Goal: Task Accomplishment & Management: Use online tool/utility

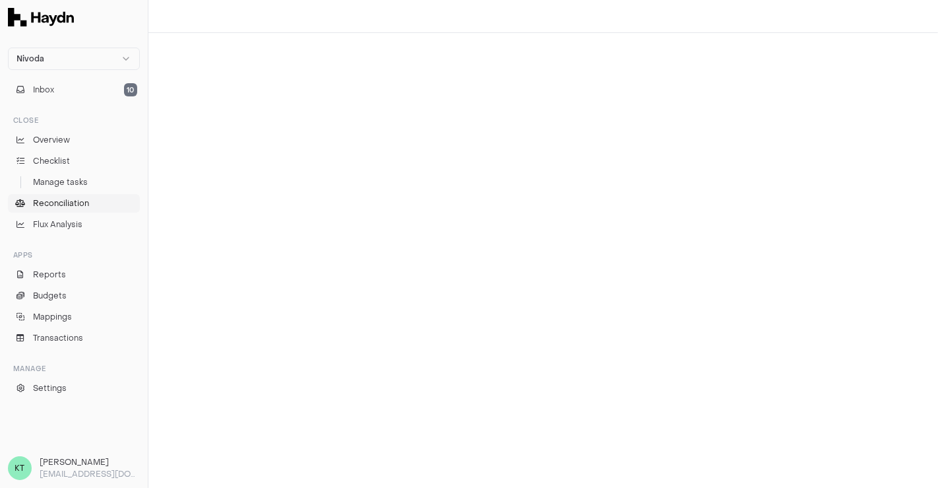
click at [65, 199] on span "Reconciliation" at bounding box center [61, 203] width 56 height 12
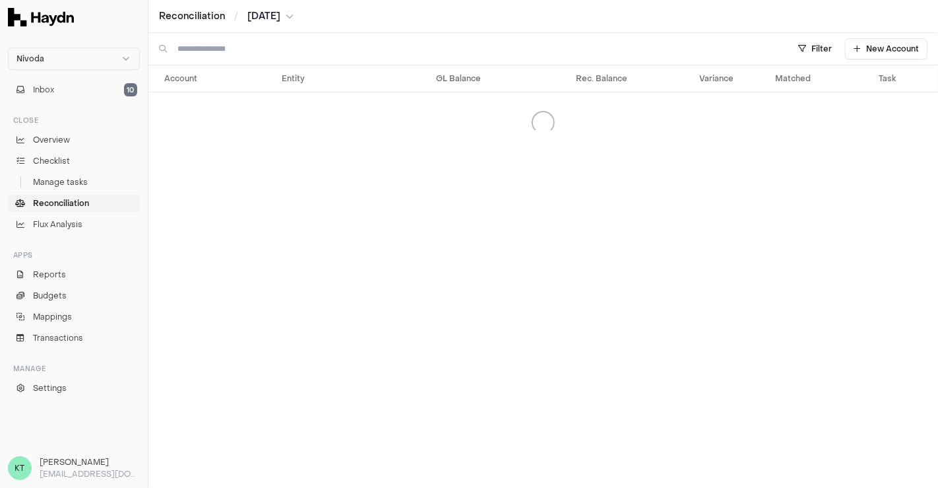
click at [280, 13] on span "[DATE]" at bounding box center [263, 16] width 33 height 13
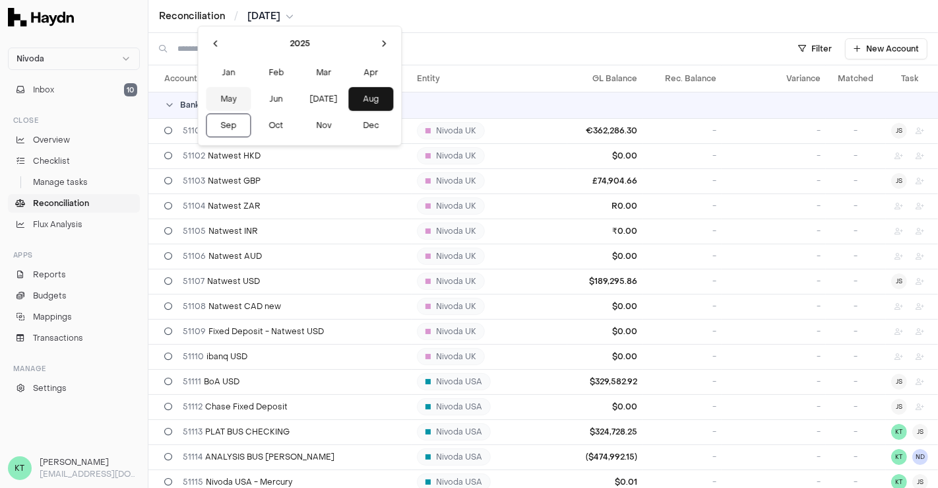
click at [214, 100] on button "May" at bounding box center [228, 99] width 45 height 24
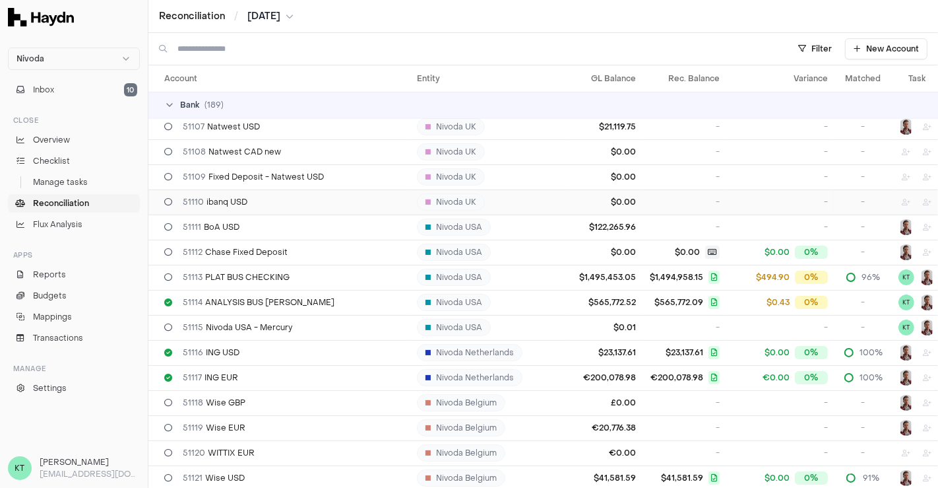
scroll to position [164, 0]
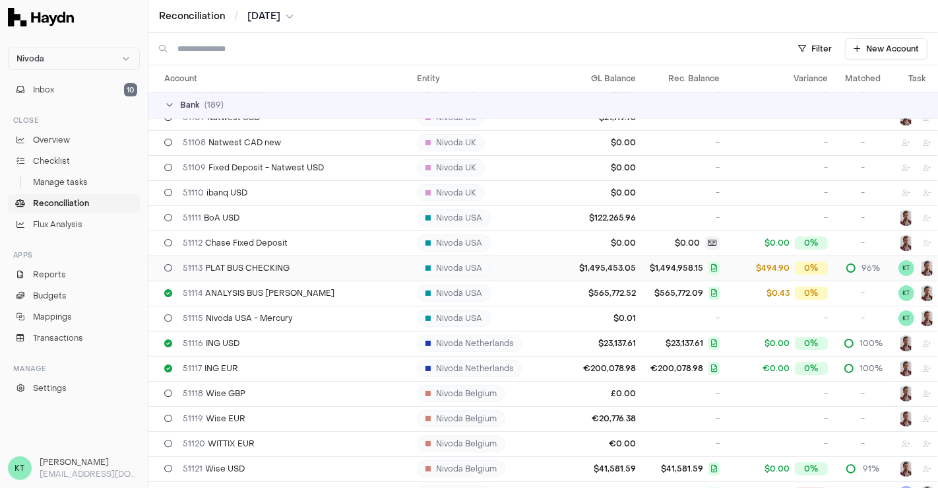
click at [290, 267] on div "51113 PLAT BUS CHECKING" at bounding box center [285, 268] width 242 height 11
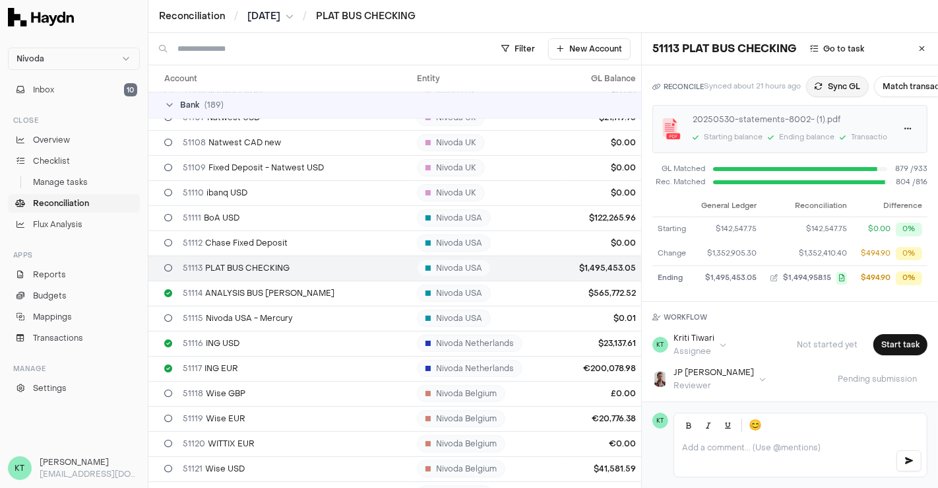
click at [843, 81] on button "Sync GL" at bounding box center [837, 86] width 63 height 21
click at [886, 90] on button "Match transactions" at bounding box center [899, 86] width 94 height 21
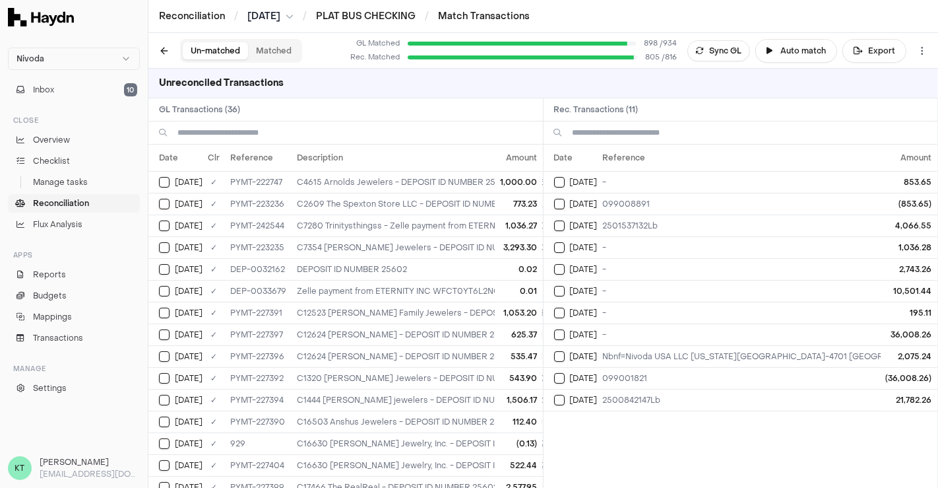
click at [315, 127] on input at bounding box center [355, 132] width 355 height 22
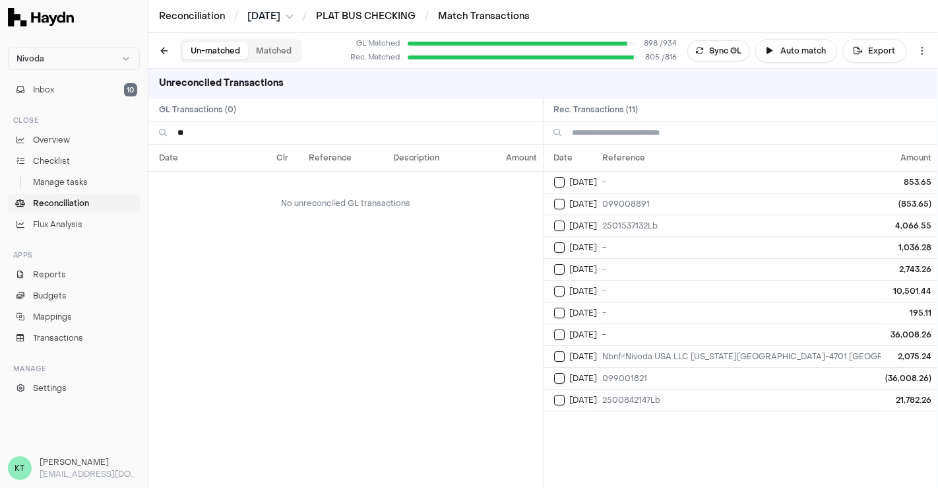
type input "*"
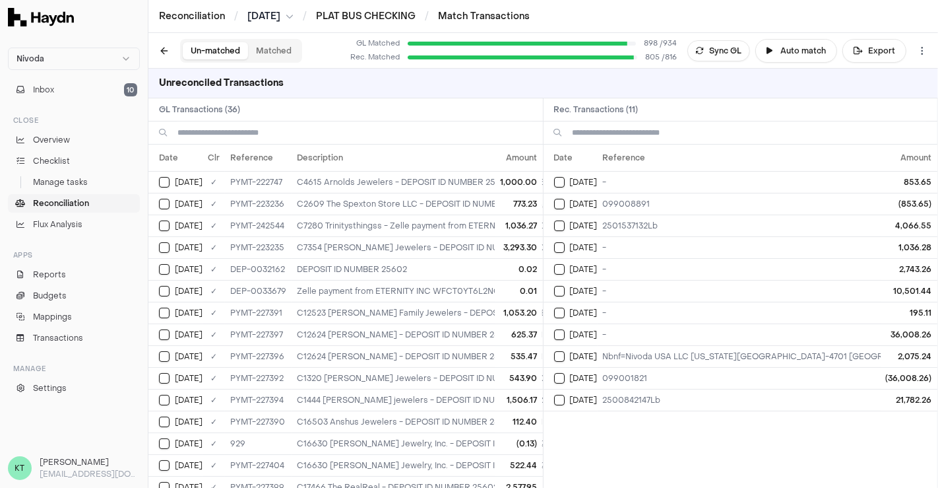
click at [156, 57] on div "Un-matched Matched" at bounding box center [228, 51] width 148 height 24
click at [160, 49] on button at bounding box center [164, 50] width 21 height 21
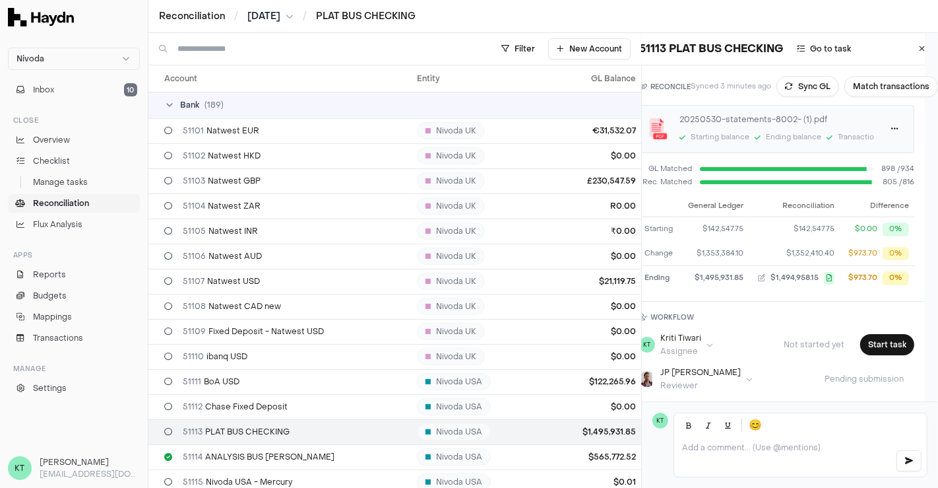
scroll to position [0, 31]
click at [855, 91] on button "Match transactions" at bounding box center [892, 86] width 94 height 21
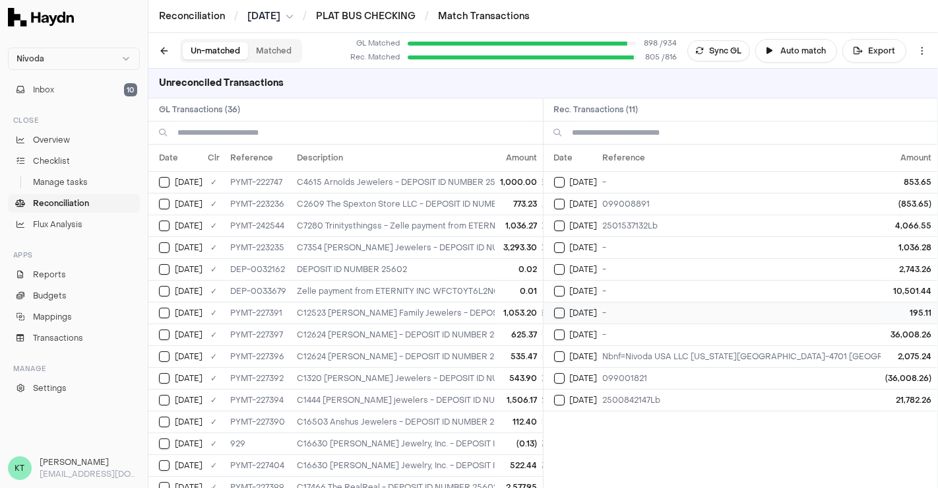
click at [556, 314] on div "[DATE]" at bounding box center [576, 312] width 44 height 11
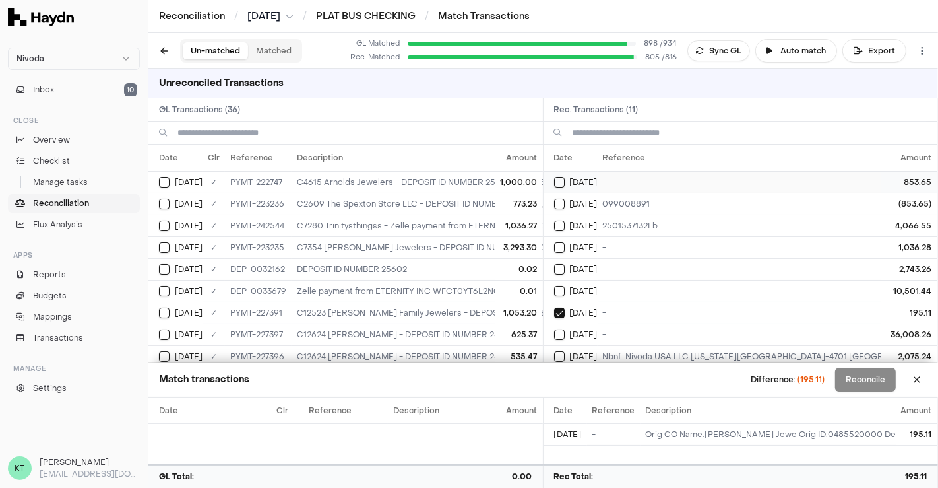
click at [558, 179] on button "Select reconciliation transaction 64350" at bounding box center [559, 182] width 11 height 11
click at [558, 307] on button "Select reconciliation transaction 64704" at bounding box center [559, 312] width 11 height 11
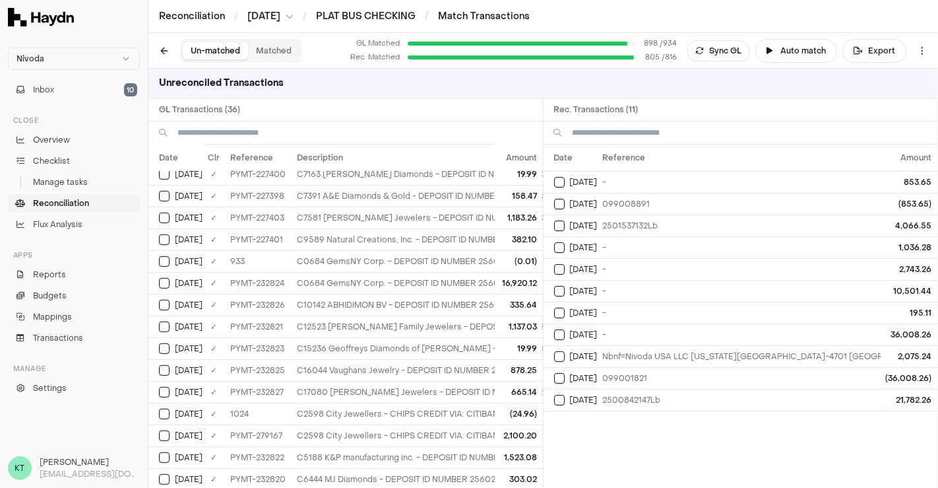
scroll to position [466, 0]
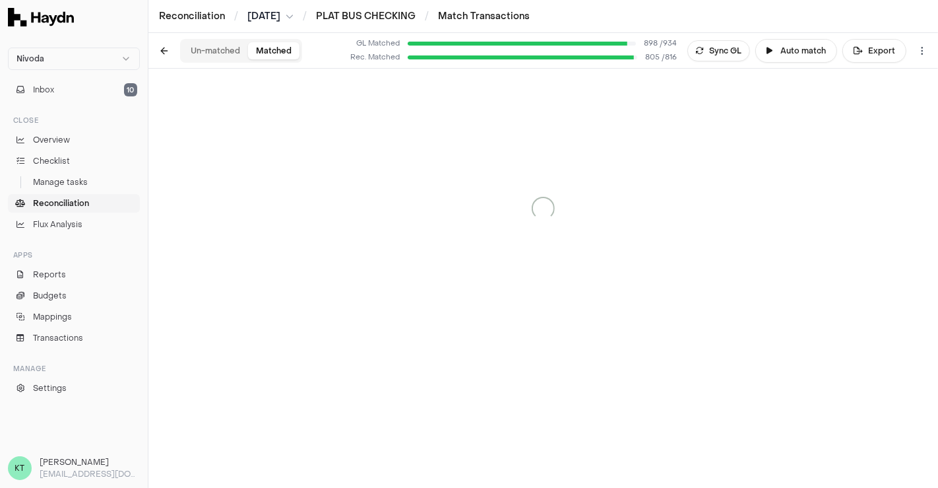
click at [285, 45] on button "Matched" at bounding box center [273, 50] width 51 height 17
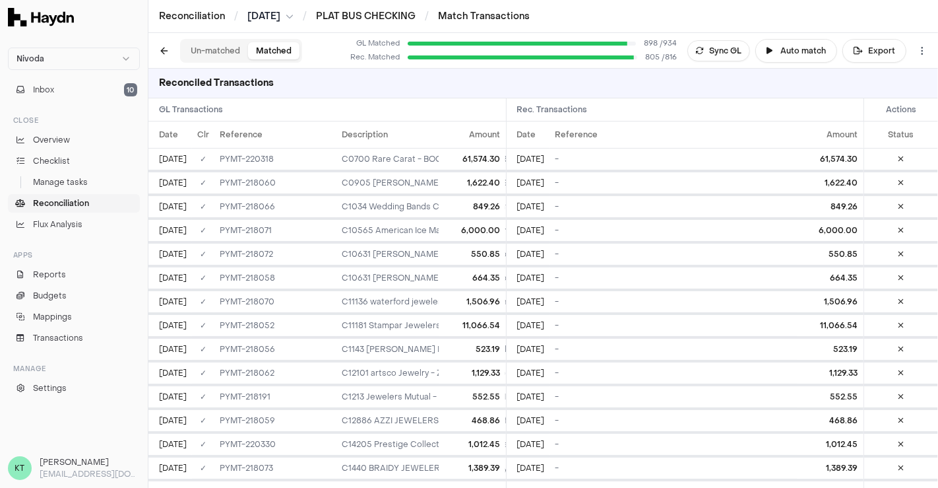
scroll to position [5170, 0]
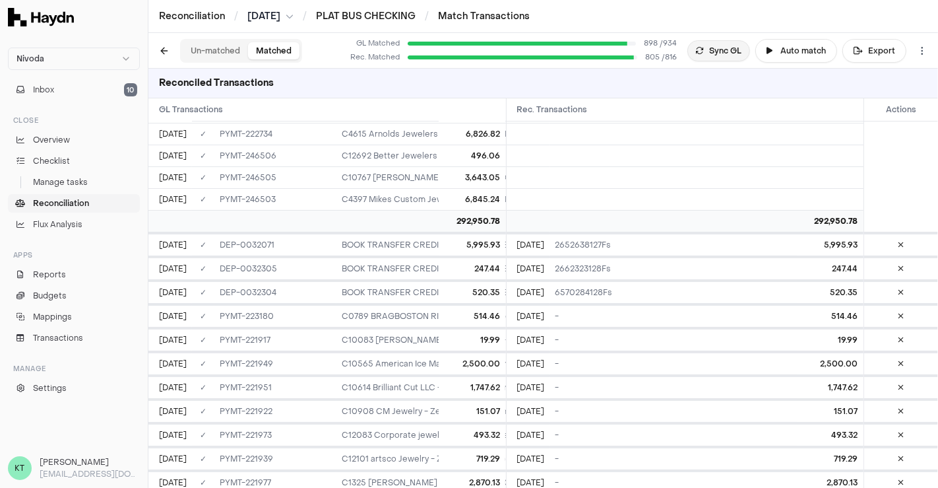
click at [723, 48] on button "Sync GL" at bounding box center [719, 50] width 63 height 21
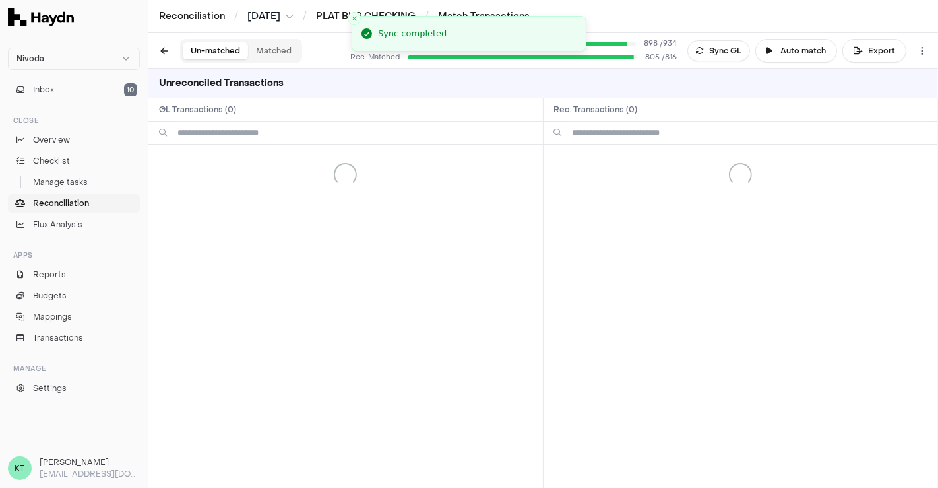
click at [220, 50] on button "Un-matched" at bounding box center [215, 50] width 65 height 17
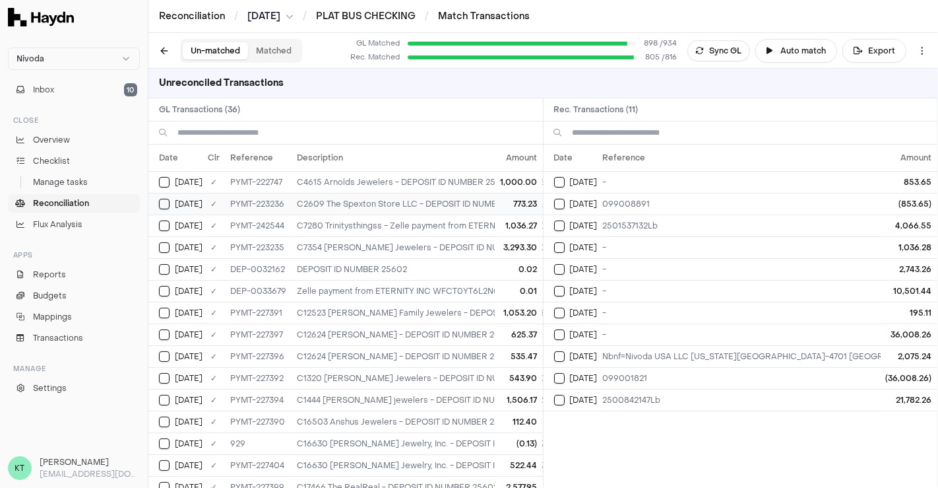
click at [168, 201] on button "Select GL transaction 8105776" at bounding box center [164, 204] width 11 height 11
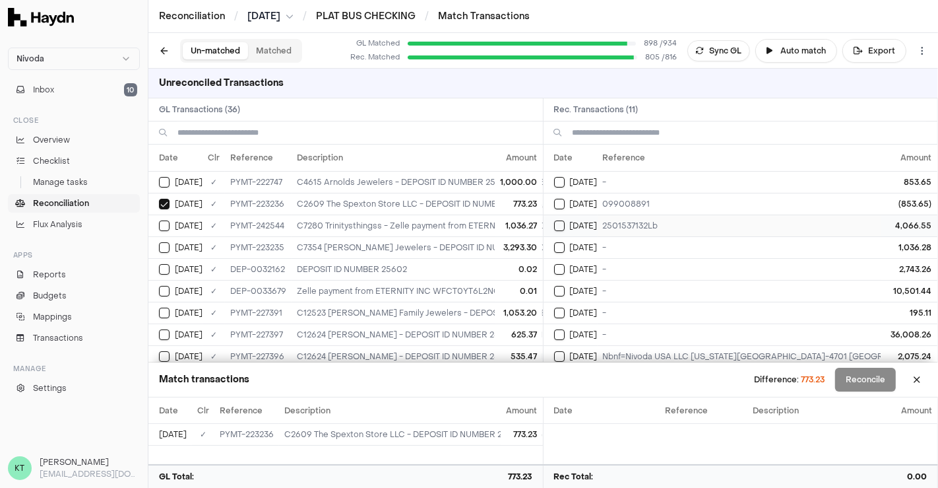
click at [555, 224] on button "Select reconciliation transaction 64441" at bounding box center [559, 225] width 11 height 11
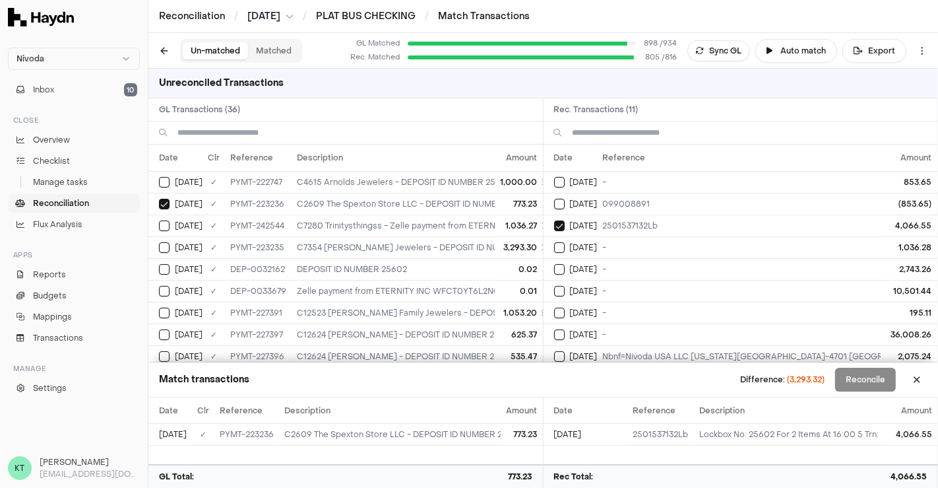
click at [317, 131] on input at bounding box center [355, 132] width 355 height 22
type input "*"
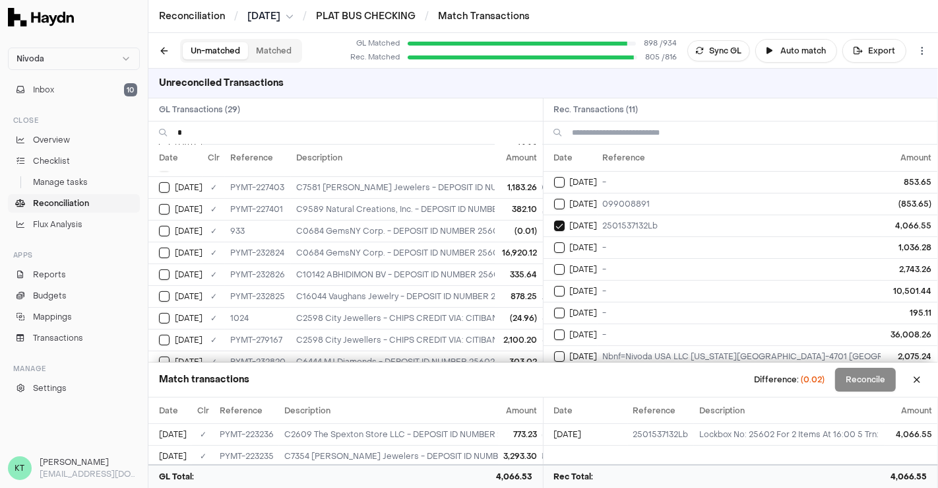
scroll to position [431, 0]
drag, startPoint x: 348, startPoint y: 208, endPoint x: 347, endPoint y: 216, distance: 8.6
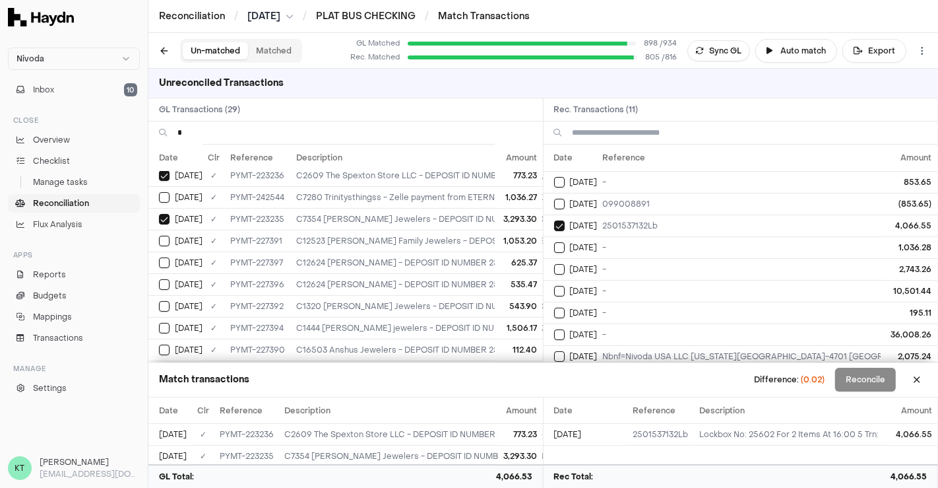
scroll to position [0, 0]
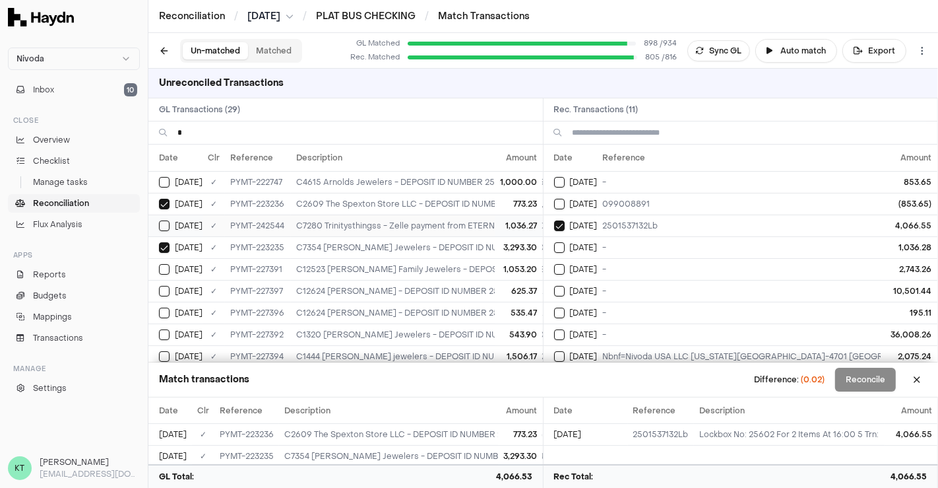
click at [587, 238] on td "[DATE]" at bounding box center [571, 247] width 54 height 22
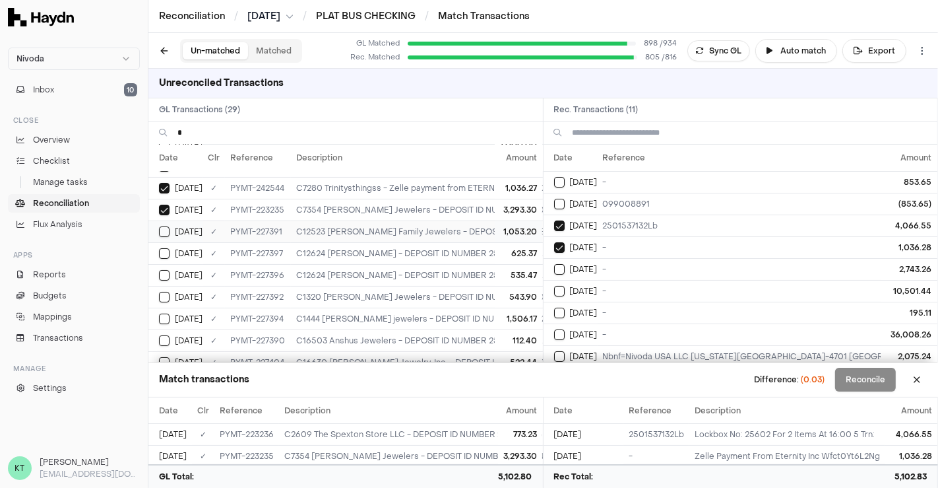
click at [565, 286] on div "[DATE]" at bounding box center [576, 291] width 44 height 11
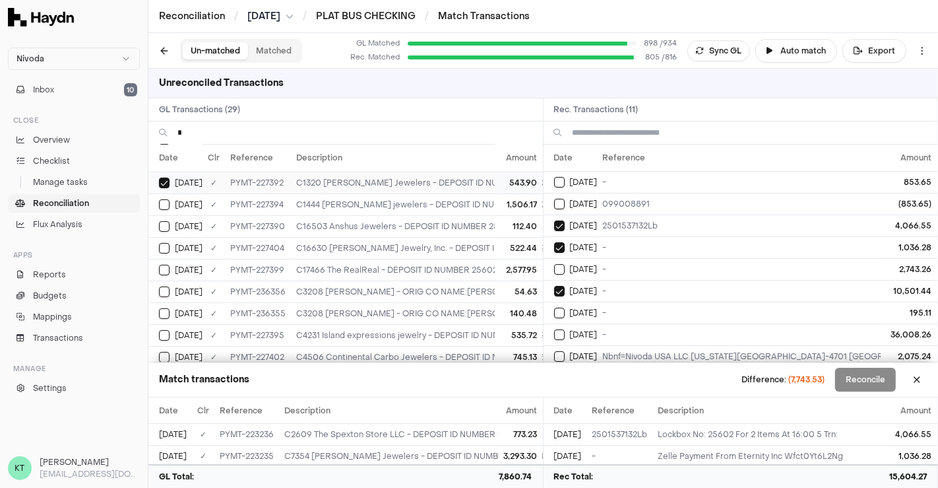
scroll to position [157, 0]
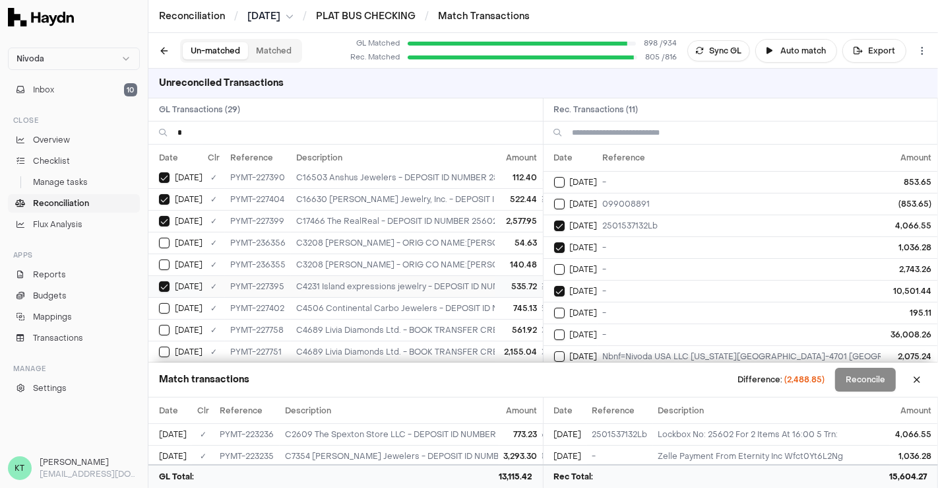
scroll to position [201, 0]
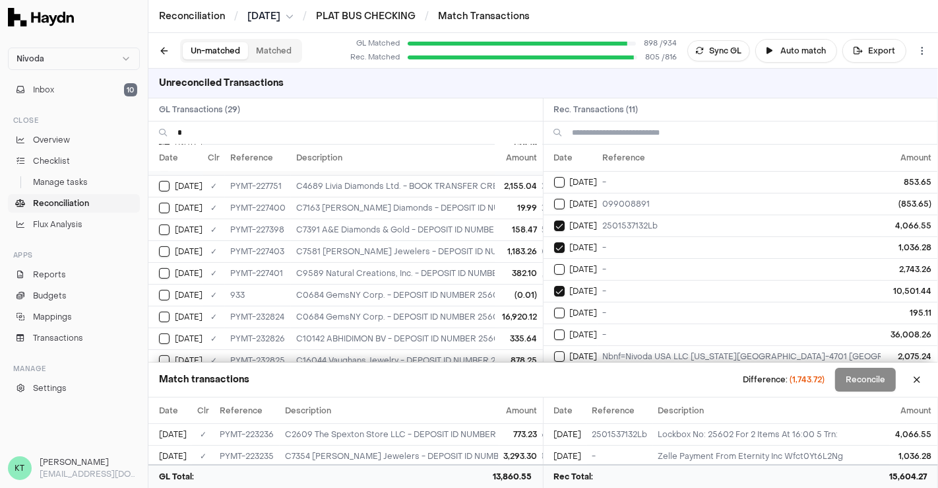
scroll to position [367, 0]
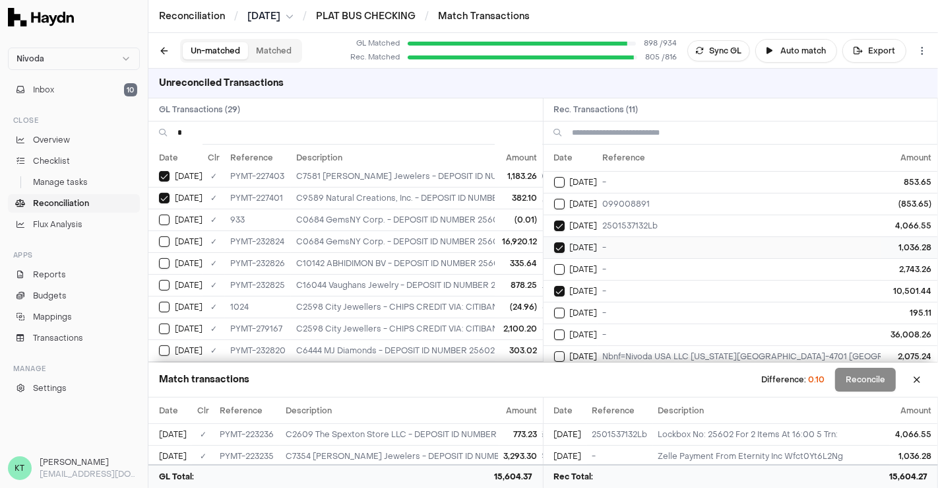
scroll to position [55, 0]
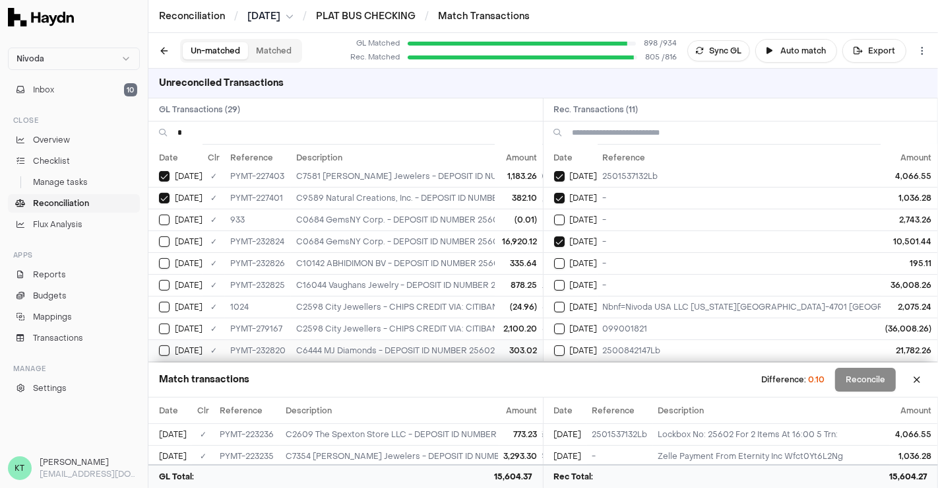
click at [561, 345] on button "Select reconciliation transaction 64781" at bounding box center [559, 350] width 11 height 11
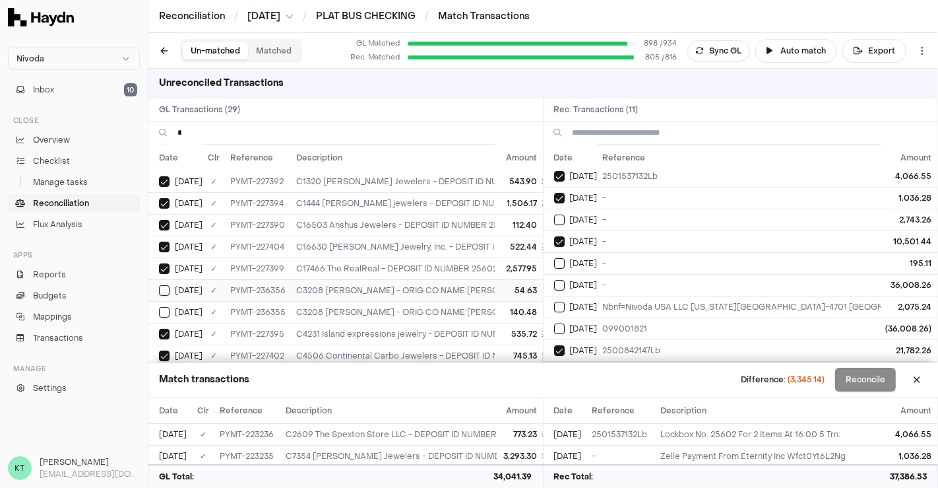
scroll to position [154, 0]
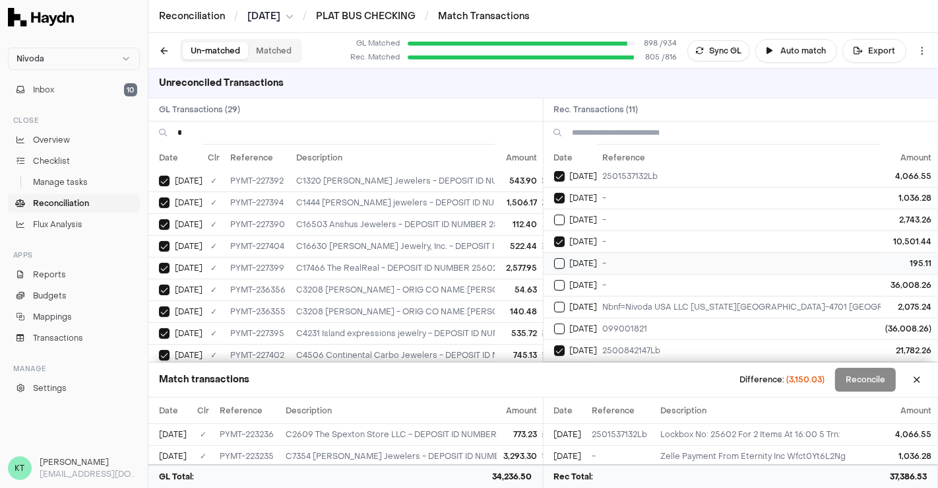
click at [557, 258] on button "Select reconciliation transaction 64704" at bounding box center [559, 263] width 11 height 11
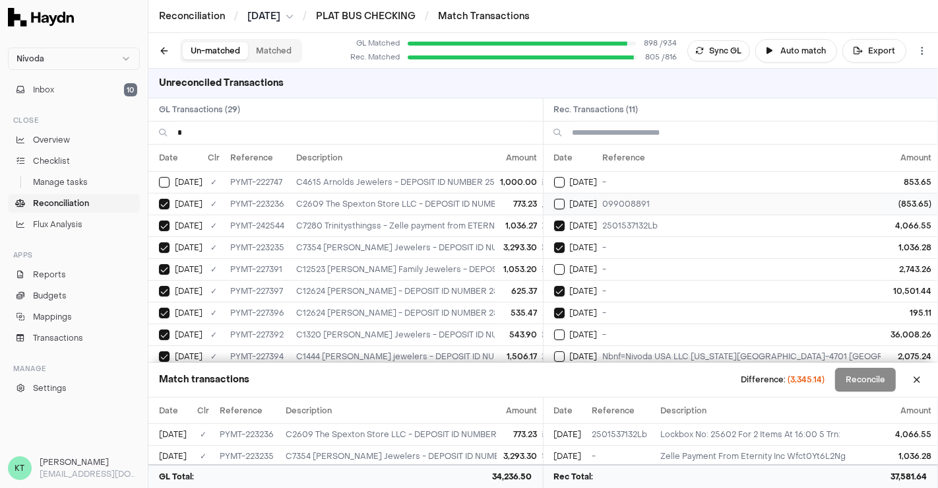
click at [557, 195] on td "[DATE]" at bounding box center [571, 204] width 54 height 22
click at [556, 181] on button "Select reconciliation transaction 64350" at bounding box center [559, 182] width 11 height 11
click at [558, 202] on button "Select reconciliation transaction 64990" at bounding box center [559, 204] width 11 height 11
click at [558, 183] on button "Select reconciliation transaction 64350" at bounding box center [559, 182] width 11 height 11
click at [557, 199] on button "Select reconciliation transaction 64990" at bounding box center [559, 204] width 11 height 11
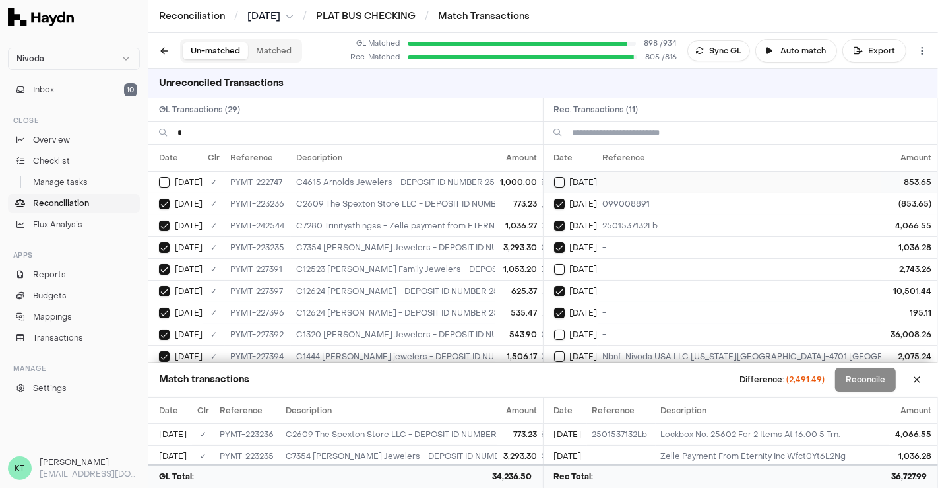
click at [556, 177] on button "Select reconciliation transaction 64350" at bounding box center [559, 182] width 11 height 11
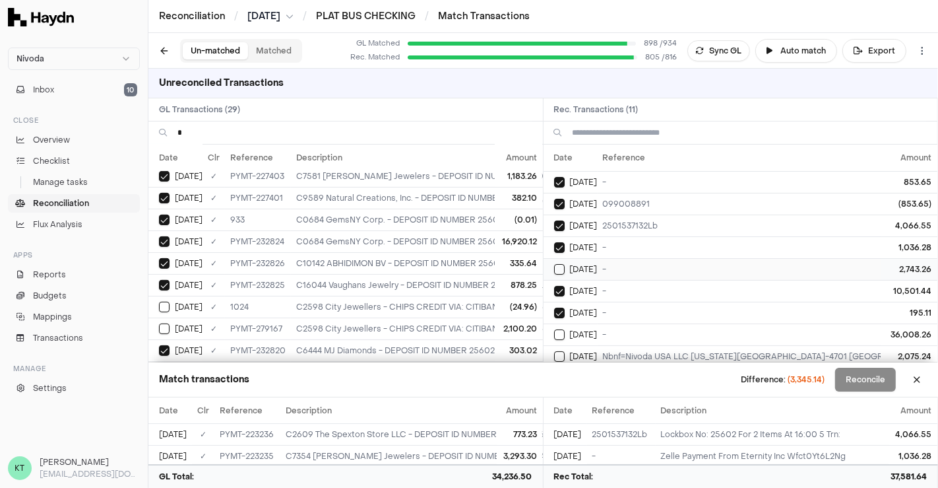
scroll to position [55, 0]
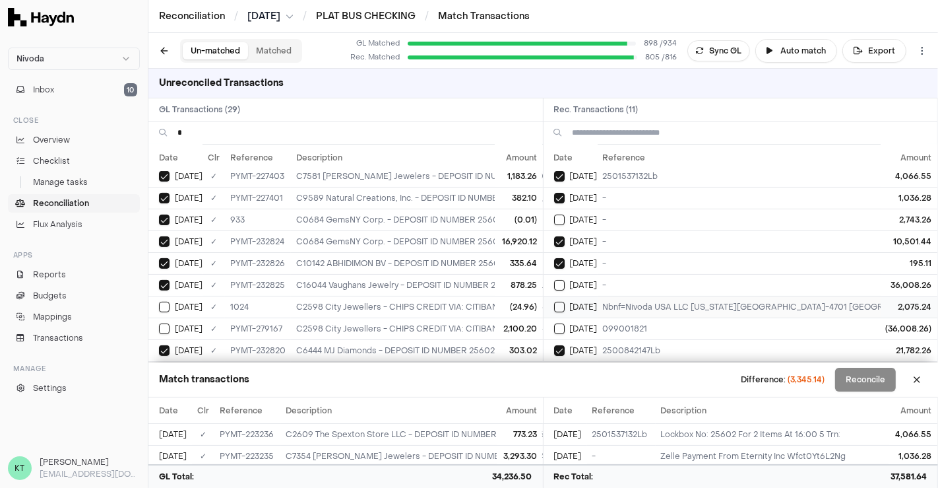
click at [648, 296] on td "Nbnf=Nivoda USA LLC [US_STATE][GEOGRAPHIC_DATA]-4701 [GEOGRAPHIC_DATA]/Ac-00000…" at bounding box center [814, 307] width 432 height 22
click at [558, 345] on button "Select reconciliation transaction 64781" at bounding box center [559, 350] width 11 height 11
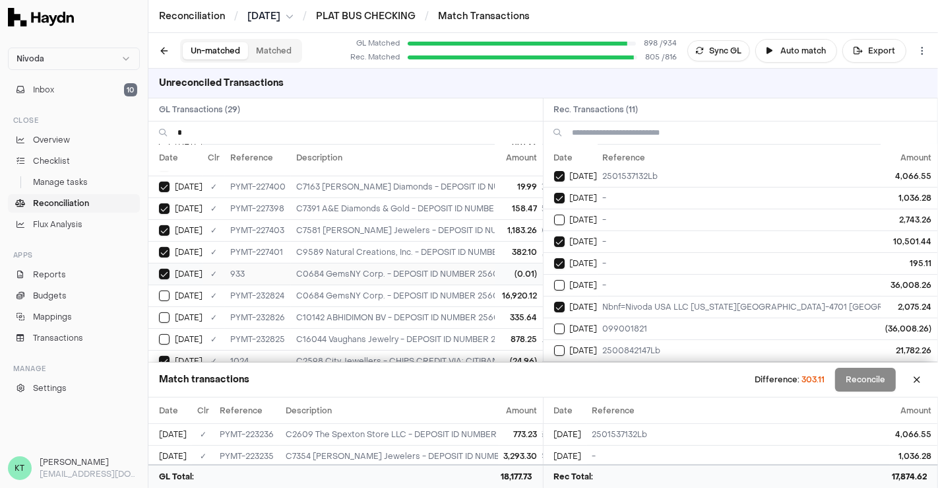
scroll to position [0, 0]
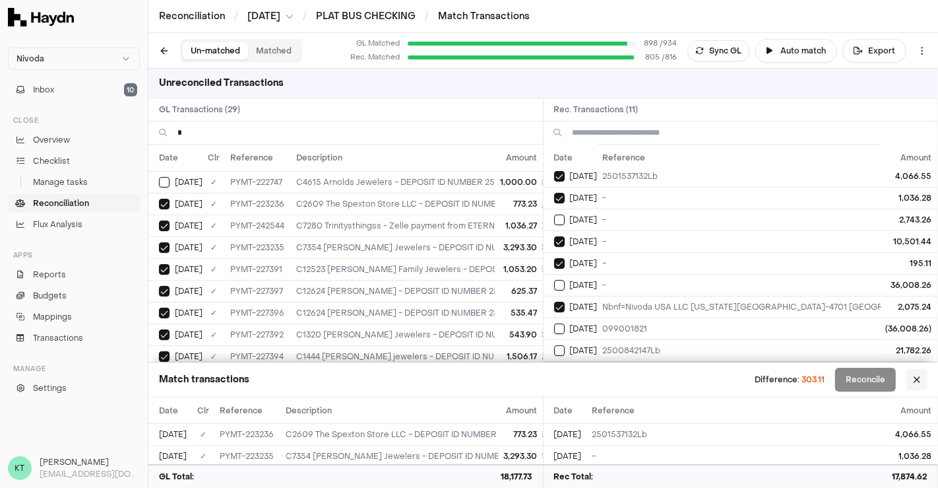
click at [919, 379] on button at bounding box center [917, 379] width 21 height 21
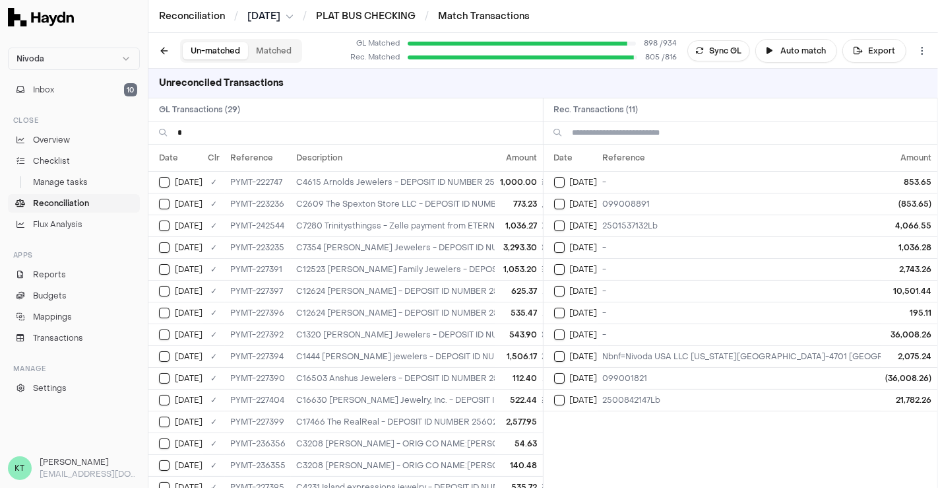
click at [154, 57] on div "Un-matched Matched" at bounding box center [228, 51] width 148 height 24
click at [156, 57] on div "Un-matched Matched" at bounding box center [228, 51] width 148 height 24
click at [159, 55] on button at bounding box center [164, 50] width 21 height 21
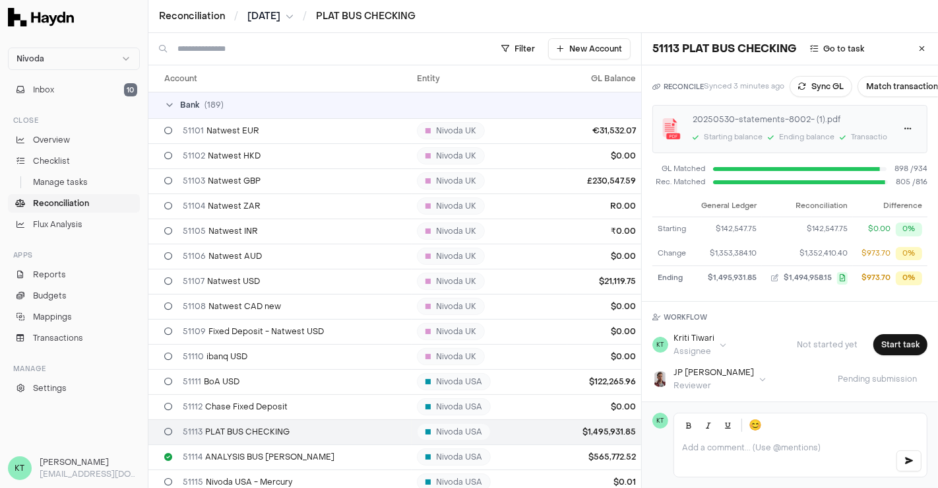
scroll to position [63, 0]
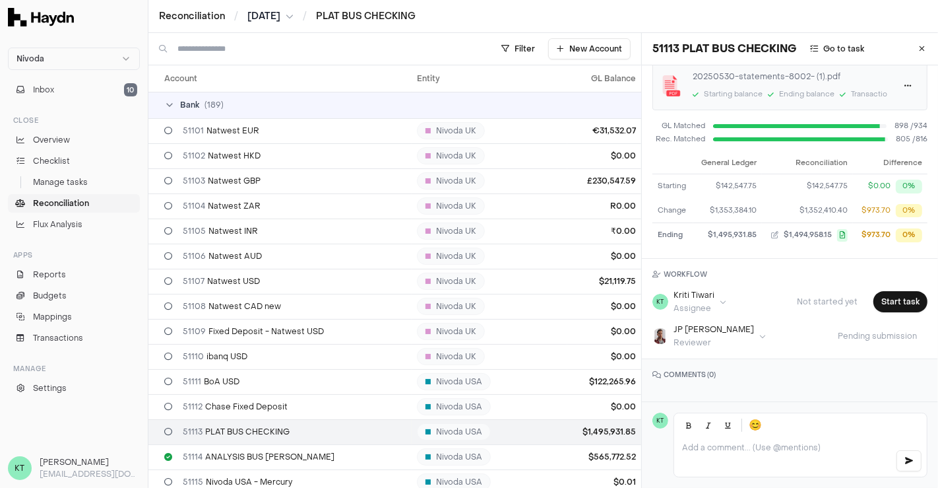
click at [289, 25] on div "Reconciliation / [DATE] / PLAT BUS CHECKING" at bounding box center [543, 16] width 790 height 33
click at [292, 20] on button "[DATE]" at bounding box center [270, 16] width 46 height 13
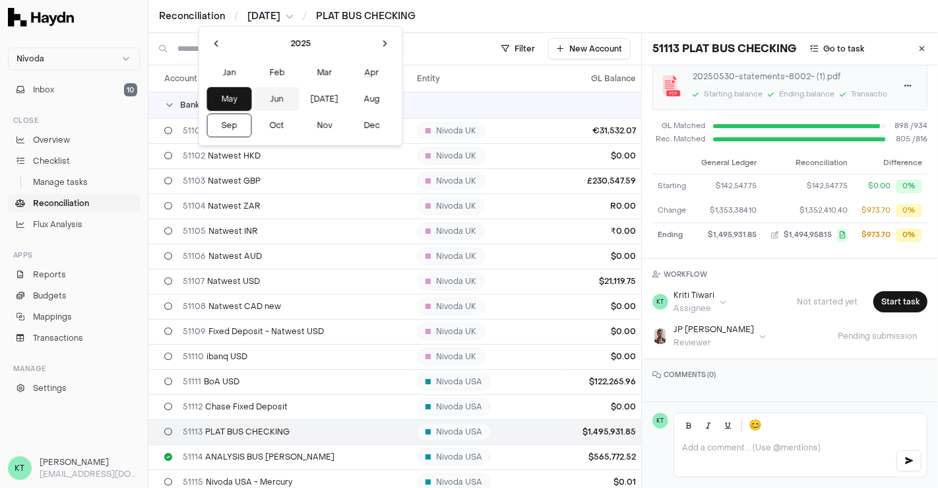
click at [258, 96] on button "Jun" at bounding box center [277, 99] width 45 height 24
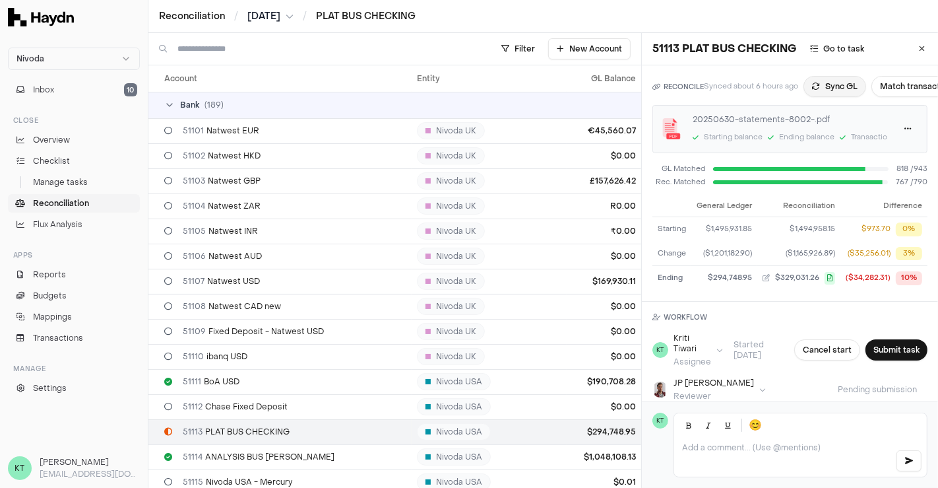
click at [839, 89] on button "Sync GL" at bounding box center [835, 86] width 63 height 21
click at [845, 86] on button "Sync GL" at bounding box center [821, 86] width 63 height 21
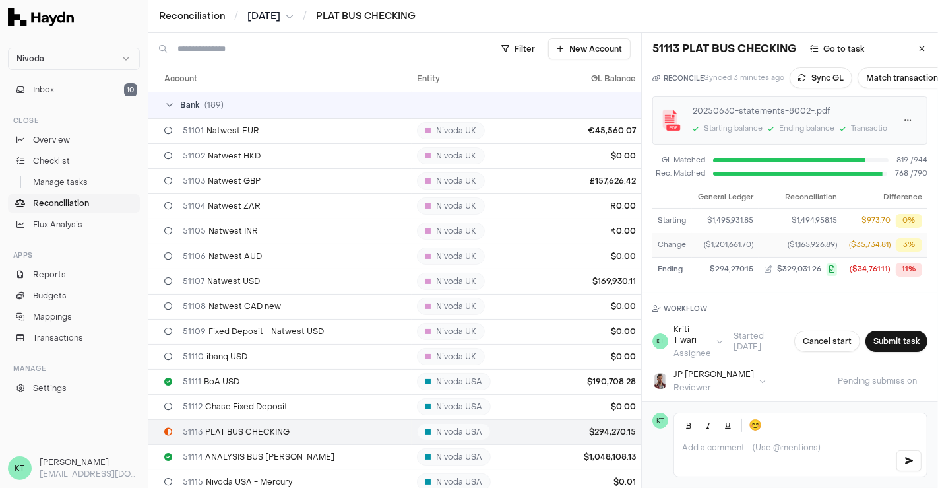
scroll to position [1, 0]
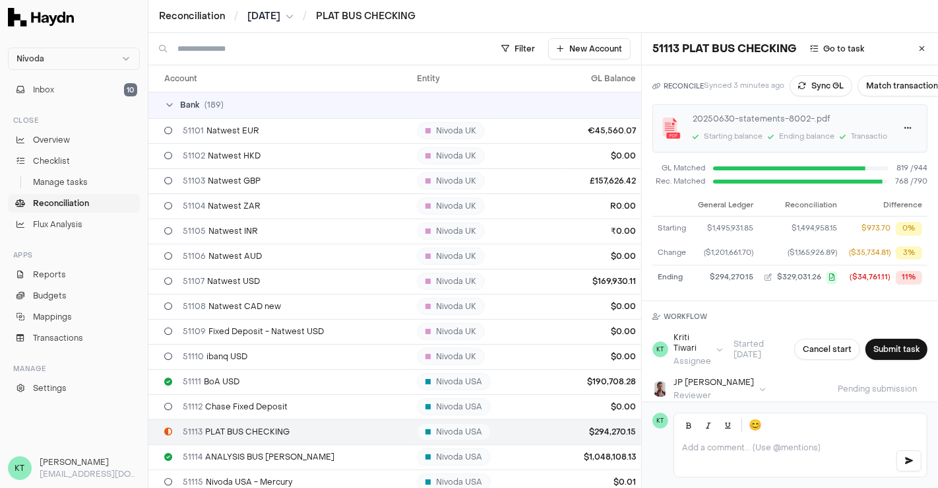
click at [280, 20] on span "[DATE]" at bounding box center [263, 16] width 33 height 13
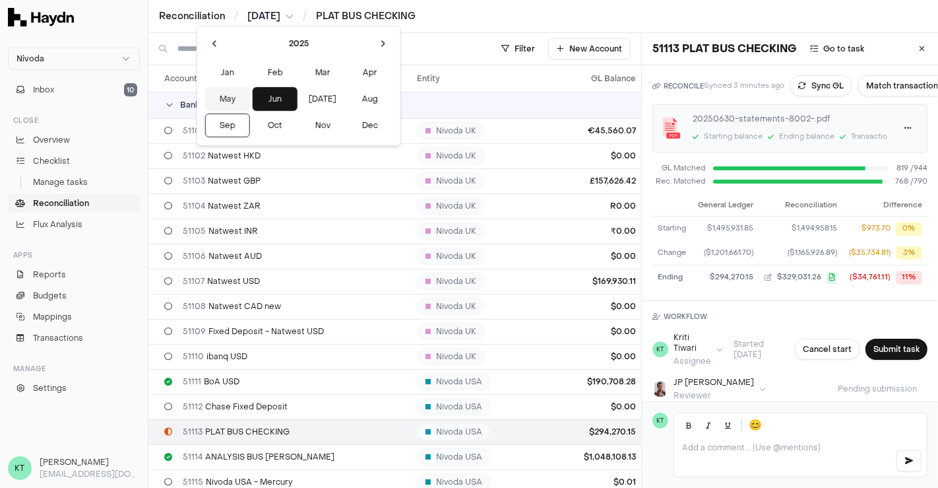
click at [224, 95] on button "May" at bounding box center [227, 99] width 45 height 24
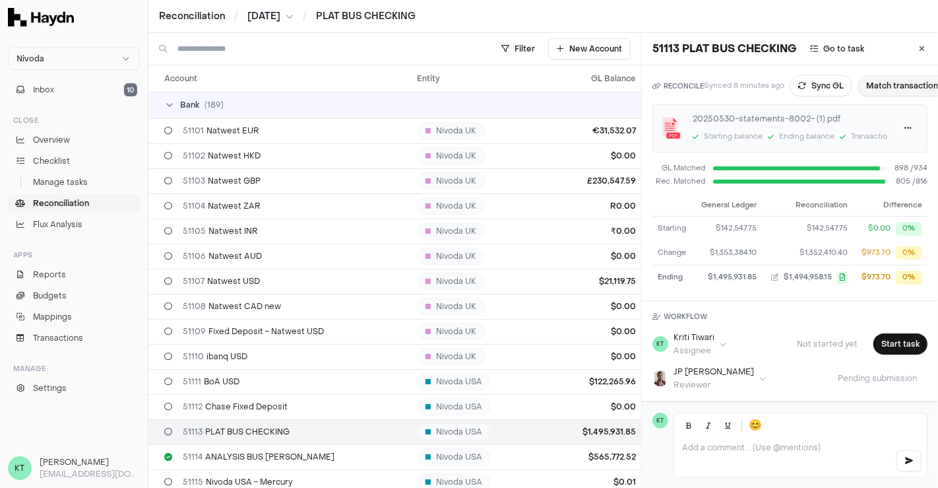
click at [889, 92] on button "Match transactions" at bounding box center [905, 85] width 94 height 21
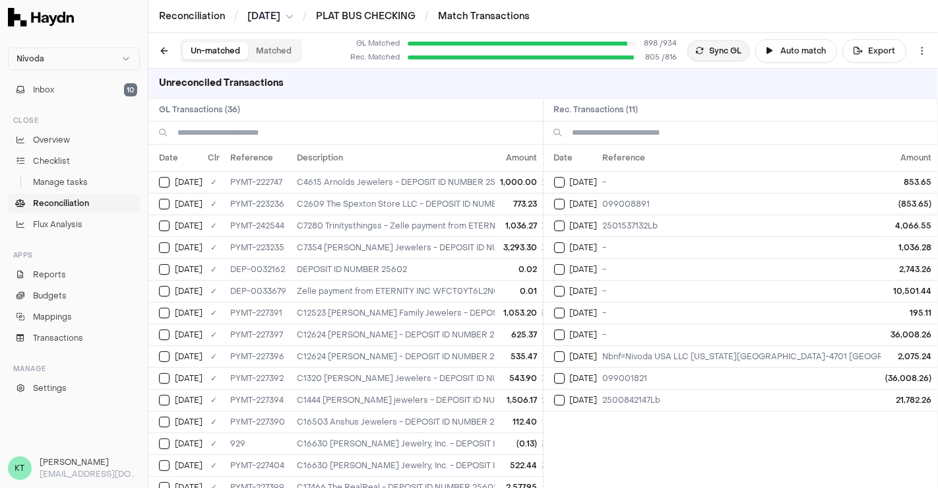
click at [736, 51] on button "Sync GL" at bounding box center [719, 50] width 63 height 21
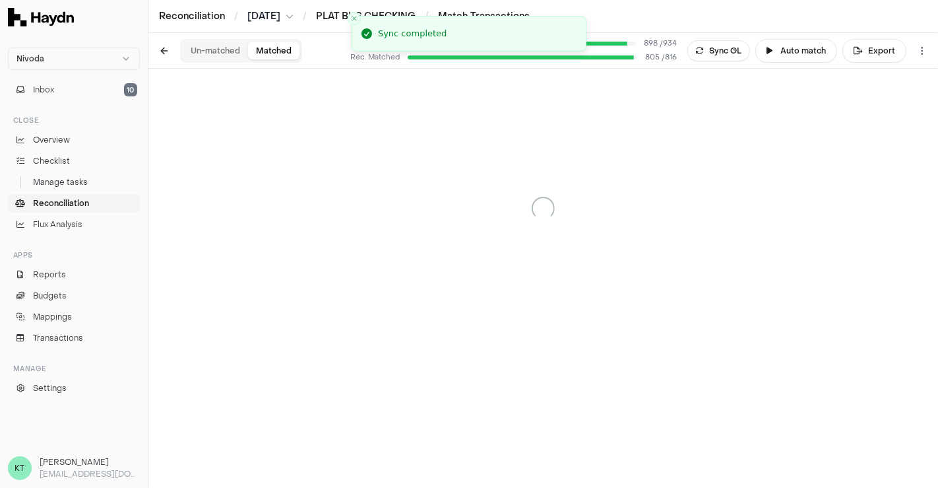
click at [276, 55] on button "Matched" at bounding box center [273, 50] width 51 height 17
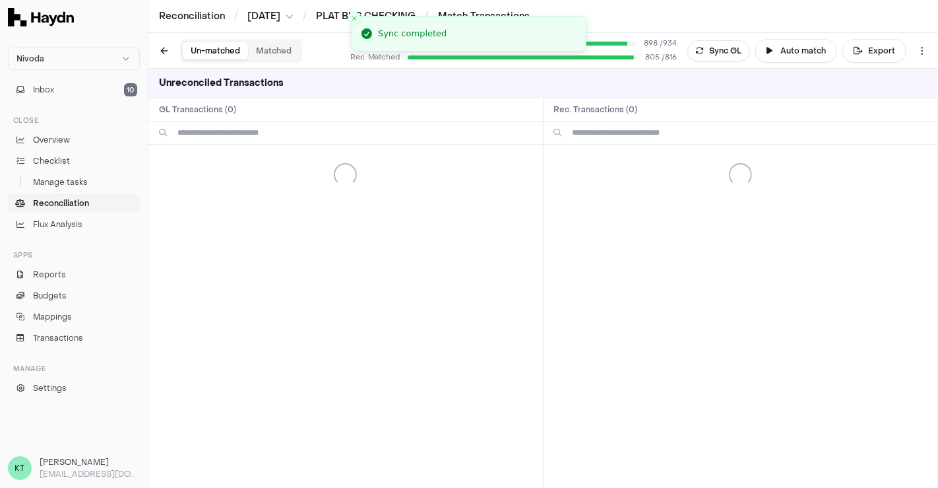
click at [202, 44] on button "Un-matched" at bounding box center [215, 50] width 65 height 17
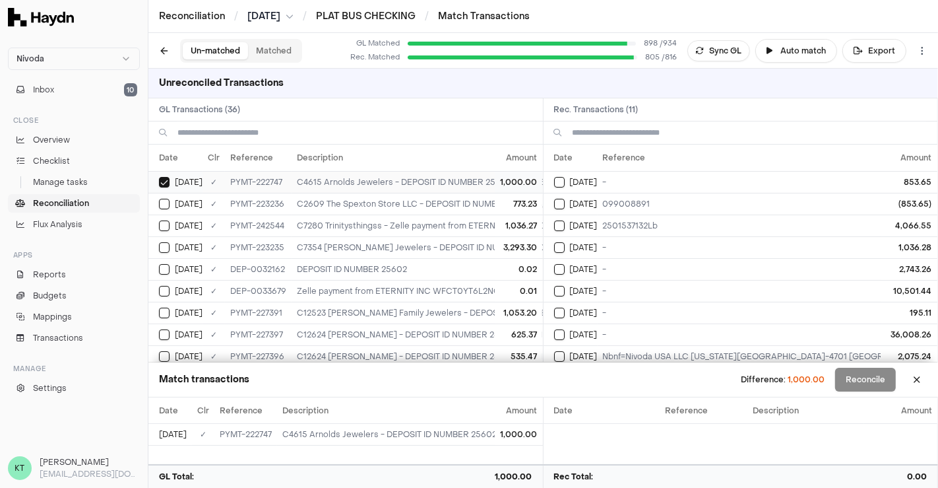
click at [160, 179] on button "Select GL transaction 8105679" at bounding box center [164, 182] width 11 height 11
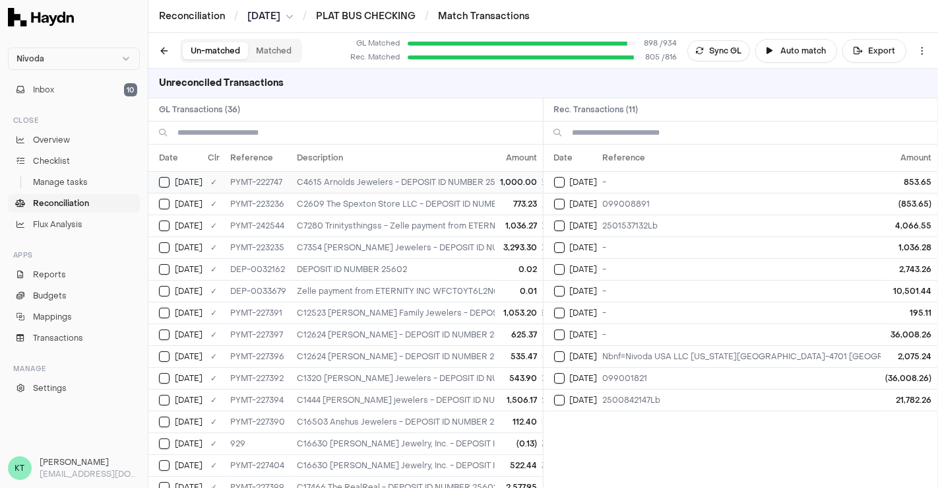
type button "on"
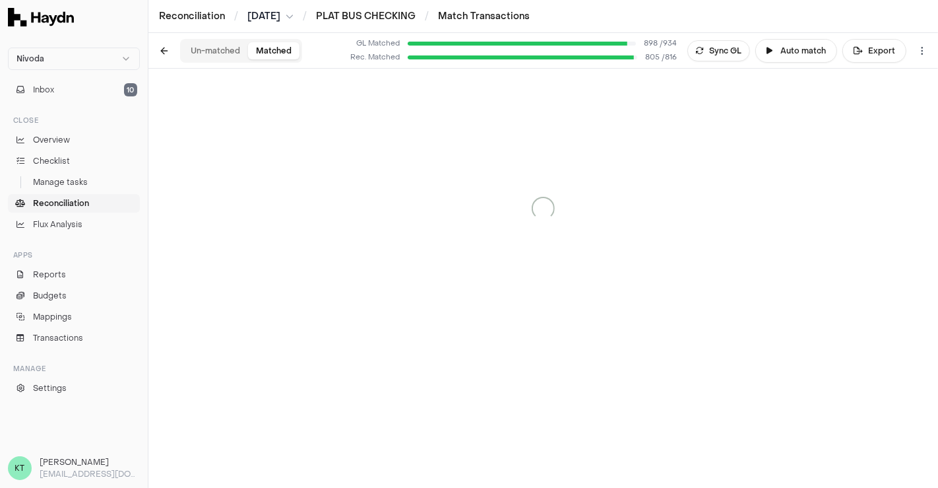
click at [292, 50] on button "Matched" at bounding box center [273, 50] width 51 height 17
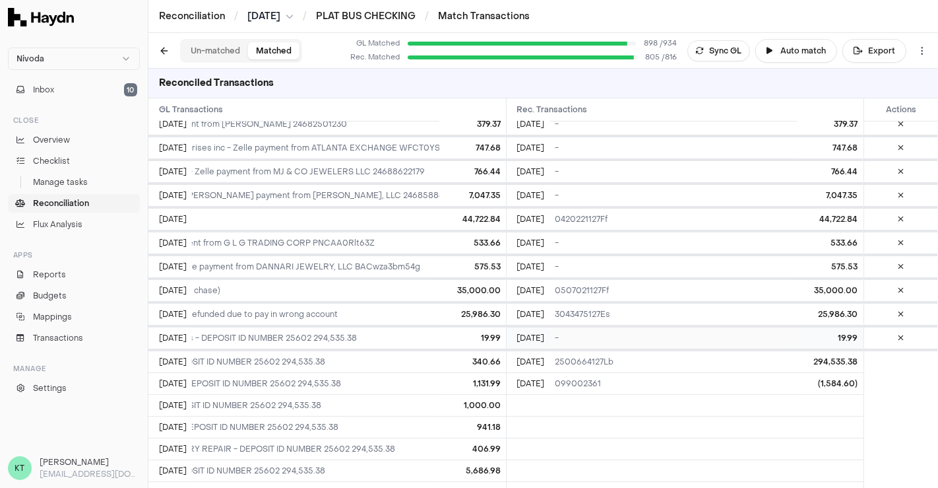
scroll to position [4585, 0]
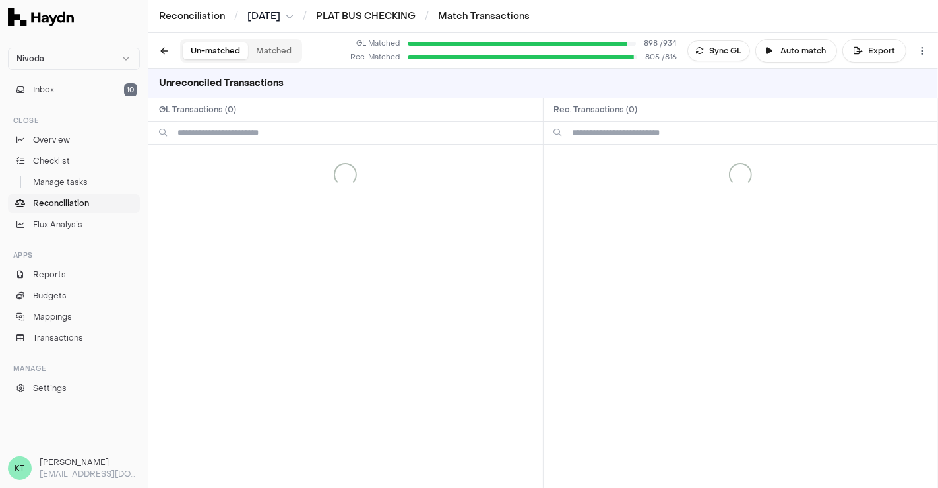
click at [207, 51] on button "Un-matched" at bounding box center [215, 50] width 65 height 17
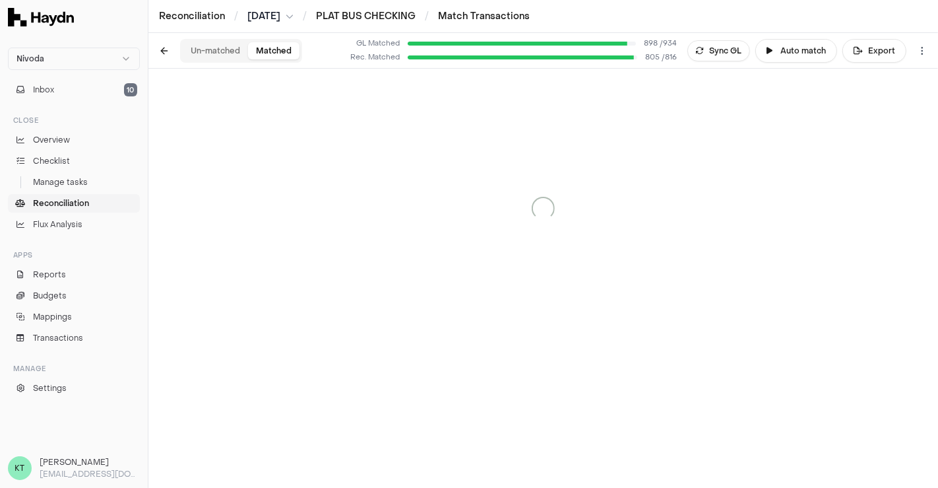
click at [290, 48] on button "Matched" at bounding box center [273, 50] width 51 height 17
